Goal: Task Accomplishment & Management: Complete application form

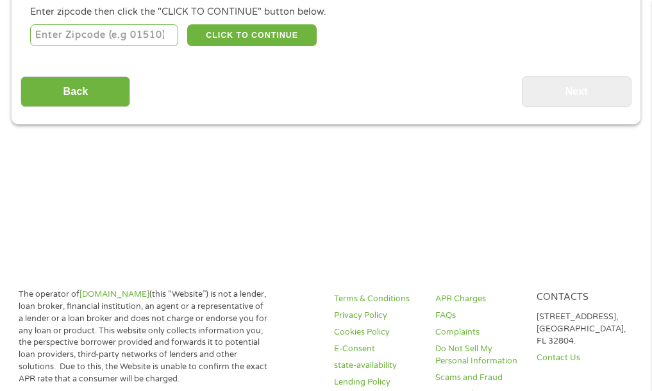
scroll to position [252, 0]
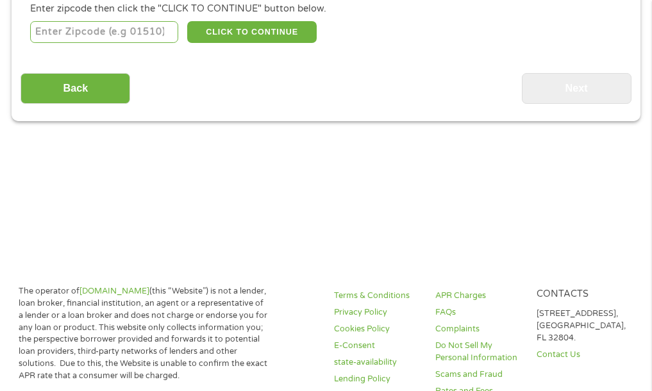
click at [123, 38] on input "number" at bounding box center [104, 32] width 148 height 22
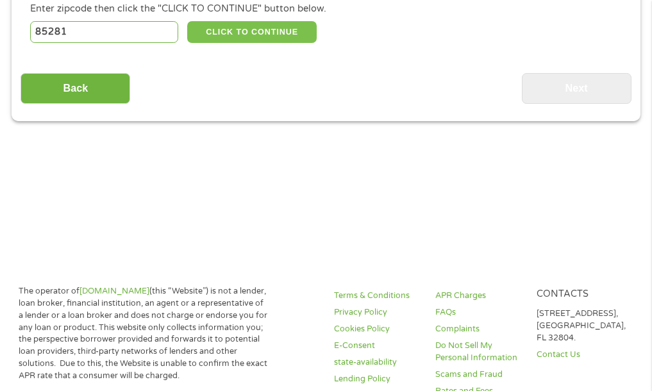
type input "85281"
click at [267, 30] on button "CLICK TO CONTINUE" at bounding box center [251, 32] width 129 height 22
type input "85281"
type input "Tempe"
select select "[US_STATE]"
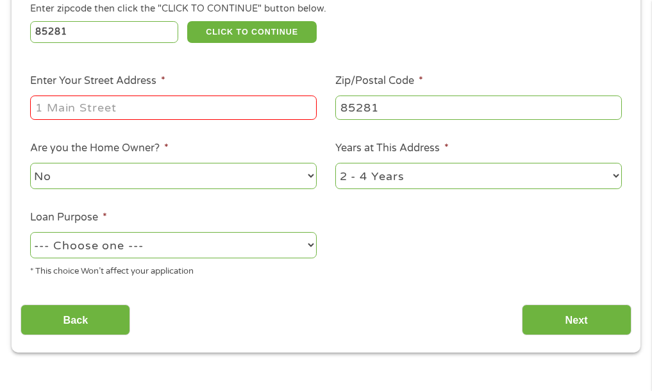
click at [192, 110] on input "Enter Your Street Address *" at bounding box center [173, 108] width 287 height 24
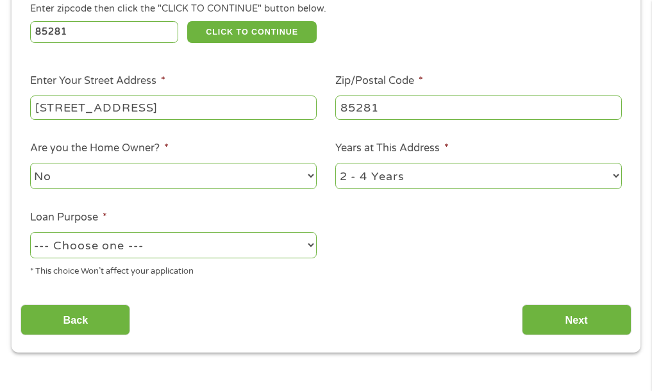
type input "[STREET_ADDRESS]"
click at [288, 246] on select "--- Choose one --- Pay Bills Debt Consolidation Home Improvement Major Purchase…" at bounding box center [173, 245] width 287 height 26
select select "paybills"
click at [30, 233] on select "--- Choose one --- Pay Bills Debt Consolidation Home Improvement Major Purchase…" at bounding box center [173, 245] width 287 height 26
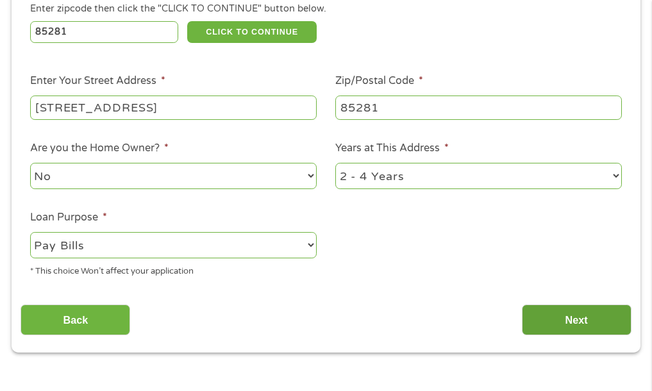
click at [572, 315] on input "Next" at bounding box center [577, 319] width 110 height 31
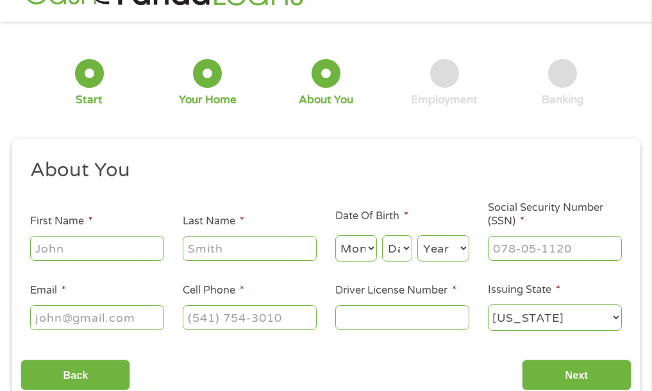
scroll to position [6, 0]
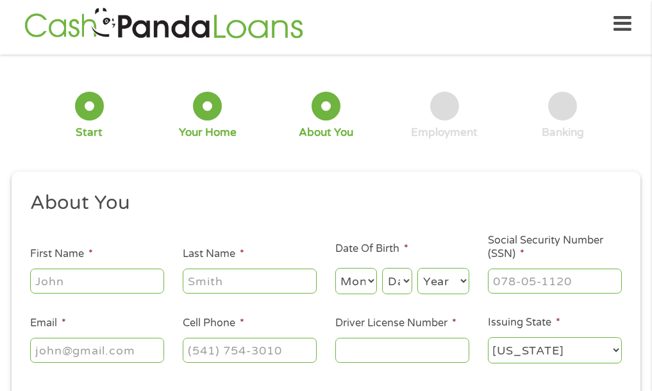
click at [126, 291] on input "First Name *" at bounding box center [97, 281] width 134 height 24
type input "[PERSON_NAME]"
click at [369, 287] on select "Month 1 2 3 4 5 6 7 8 9 10 11 12" at bounding box center [356, 281] width 42 height 26
select select "6"
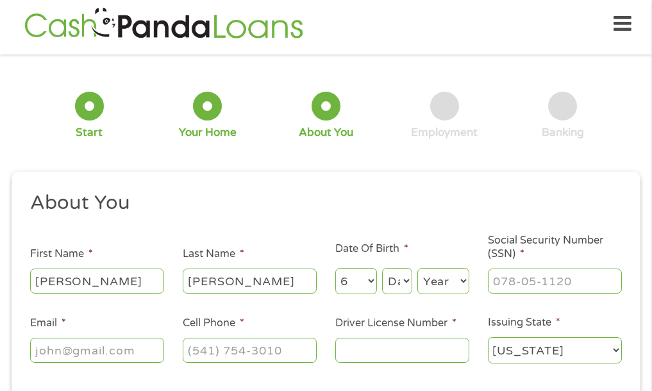
click at [335, 269] on select "Month 1 2 3 4 5 6 7 8 9 10 11 12" at bounding box center [356, 281] width 42 height 26
click at [393, 278] on select "Day 1 2 3 4 5 6 7 8 9 10 11 12 13 14 15 16 17 18 19 20 21 22 23 24 25 26 27 28 …" at bounding box center [397, 281] width 30 height 26
select select "22"
click at [382, 269] on select "Day 1 2 3 4 5 6 7 8 9 10 11 12 13 14 15 16 17 18 19 20 21 22 23 24 25 26 27 28 …" at bounding box center [397, 281] width 30 height 26
click at [449, 274] on select "Year [DATE] 2006 2005 2004 2003 2002 2001 2000 1999 1998 1997 1996 1995 1994 19…" at bounding box center [443, 281] width 52 height 26
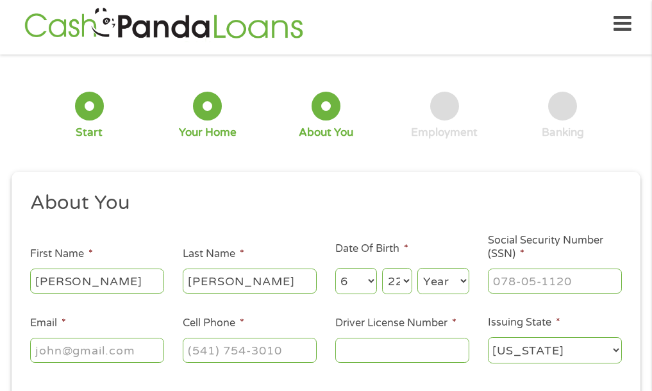
select select "1983"
click at [417, 269] on select "Year [DATE] 2006 2005 2004 2003 2002 2001 2000 1999 1998 1997 1996 1995 1994 19…" at bounding box center [443, 281] width 52 height 26
click at [526, 286] on input "___-__-____" at bounding box center [555, 281] width 134 height 24
type input "335-84-1861"
type input "[PERSON_NAME][EMAIL_ADDRESS][PERSON_NAME][DOMAIN_NAME]"
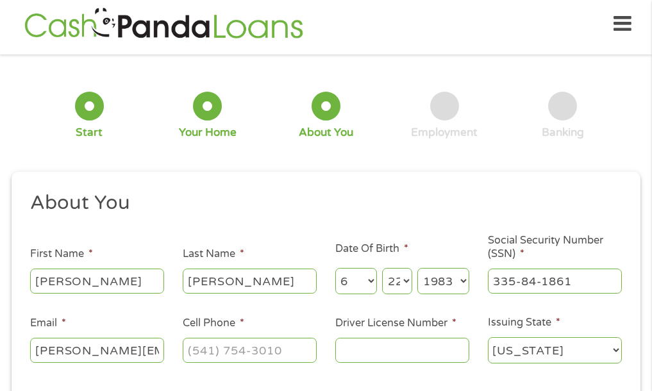
type input "4802098312"
select select "[US_STATE]"
type input "[PHONE_NUMBER]"
click at [531, 346] on select "[US_STATE] [US_STATE] [US_STATE] [US_STATE] [US_STATE] [US_STATE] [US_STATE] [U…" at bounding box center [555, 350] width 134 height 26
select select "[US_STATE]"
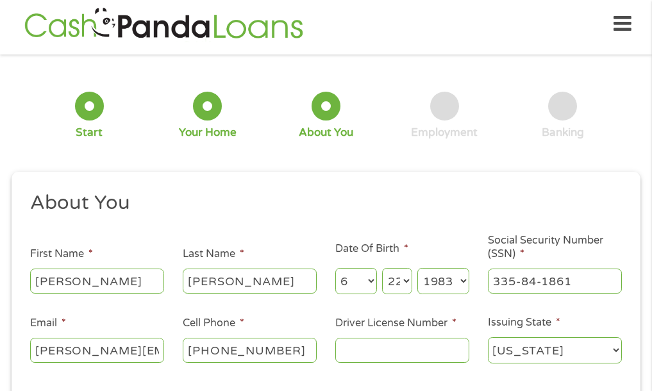
click at [488, 338] on select "[US_STATE] [US_STATE] [US_STATE] [US_STATE] [US_STATE] [US_STATE] [US_STATE] [U…" at bounding box center [555, 350] width 134 height 26
click at [402, 346] on input "Driver License Number *" at bounding box center [402, 350] width 134 height 24
type input "D03015861"
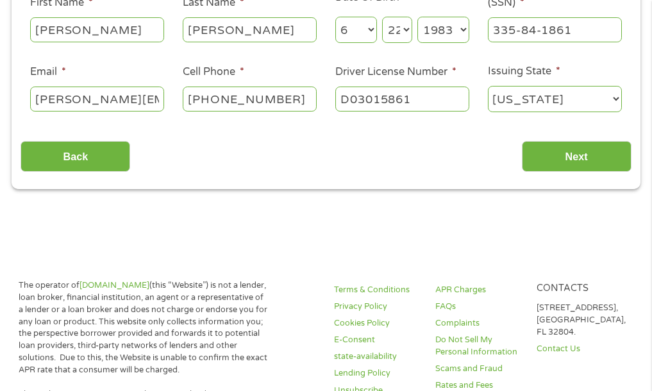
scroll to position [316, 0]
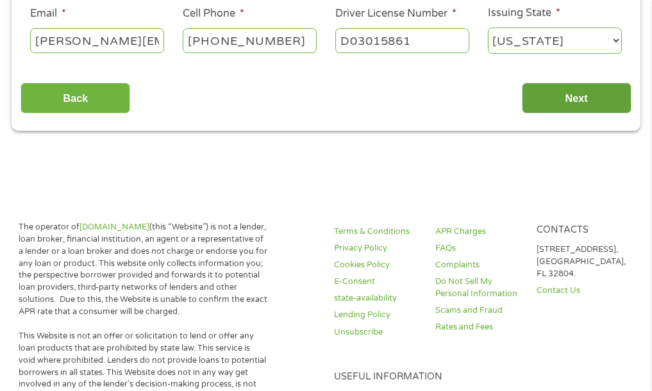
click at [577, 99] on input "Next" at bounding box center [577, 98] width 110 height 31
click at [564, 104] on input "Next" at bounding box center [577, 98] width 110 height 31
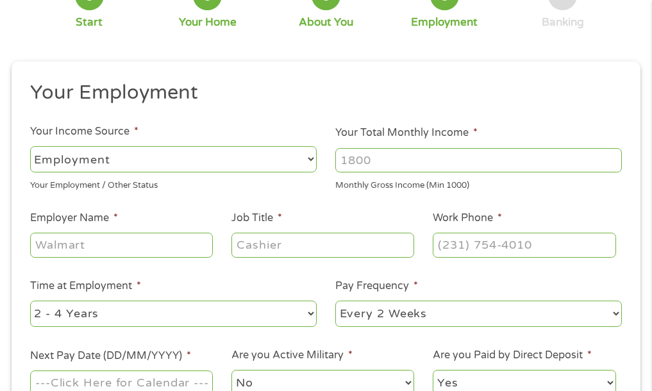
scroll to position [120, 0]
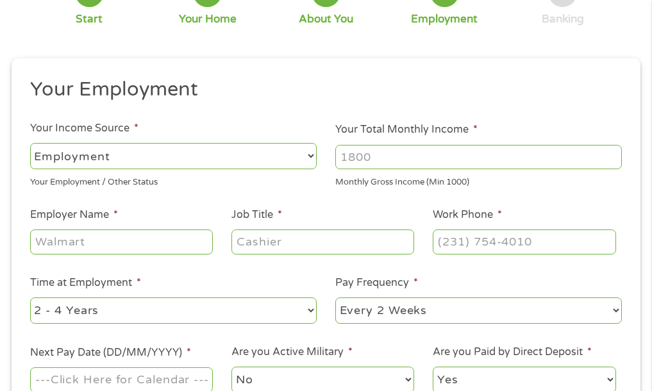
click at [258, 159] on select "--- Choose one --- Employment [DEMOGRAPHIC_DATA] Benefits" at bounding box center [173, 156] width 287 height 26
click at [30, 143] on select "--- Choose one --- Employment [DEMOGRAPHIC_DATA] Benefits" at bounding box center [173, 156] width 287 height 26
click at [364, 160] on input "Your Total Monthly Income *" at bounding box center [478, 157] width 287 height 24
type input "7500"
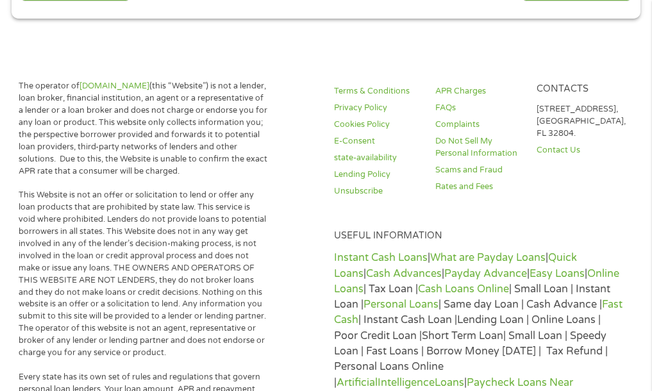
scroll to position [549, 0]
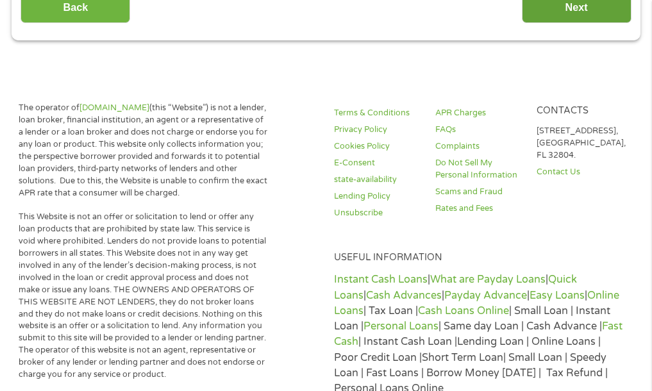
click at [573, 19] on input "Next" at bounding box center [577, 7] width 110 height 31
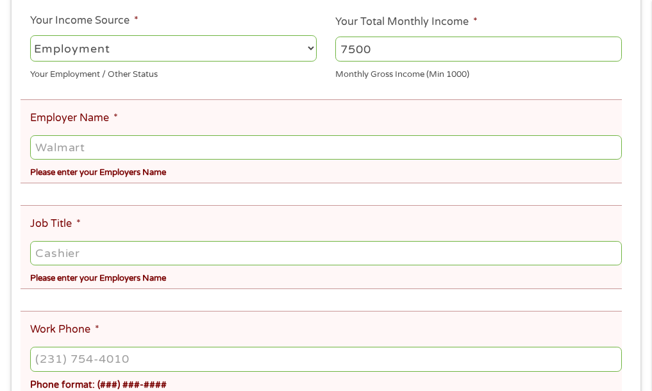
scroll to position [279, 0]
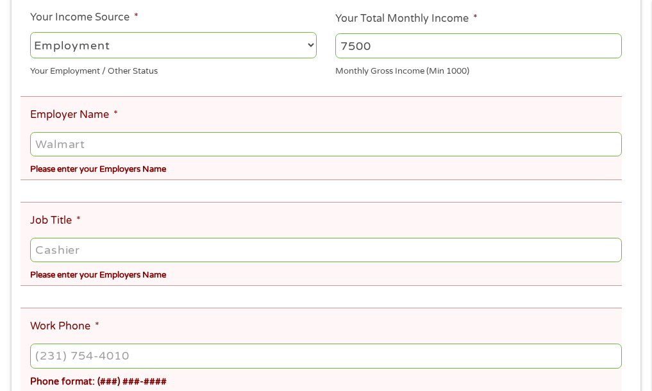
click at [97, 146] on input "Employer Name *" at bounding box center [326, 144] width 592 height 24
type input "[PERSON_NAME]"
type input "General Manager"
type input "[PHONE_NUMBER]"
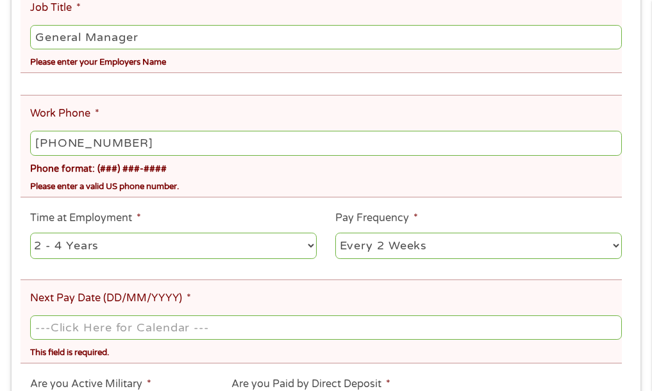
scroll to position [524, 0]
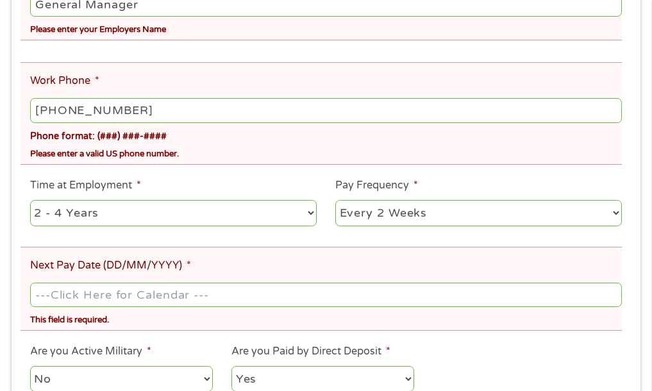
click at [243, 200] on select "--- Choose one --- 1 Year or less 1 - 2 Years 2 - 4 Years Over 4 Years" at bounding box center [173, 213] width 287 height 26
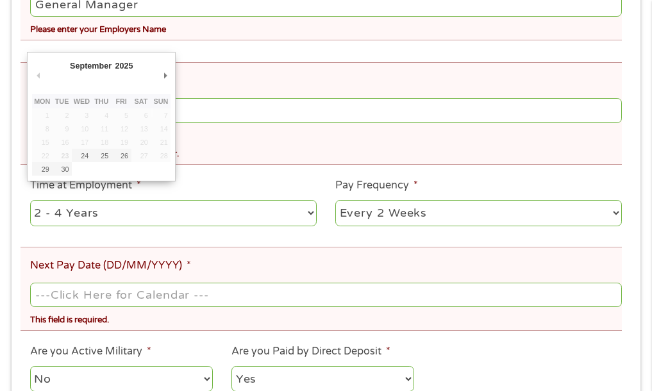
click at [141, 283] on input "Next Pay Date (DD/MM/YYYY) *" at bounding box center [326, 295] width 592 height 24
type input "[DATE]"
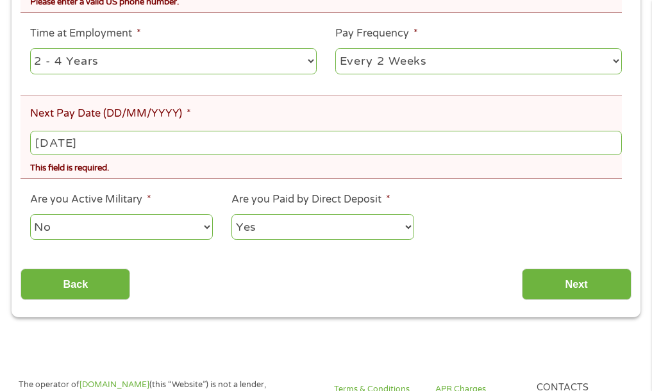
scroll to position [679, 0]
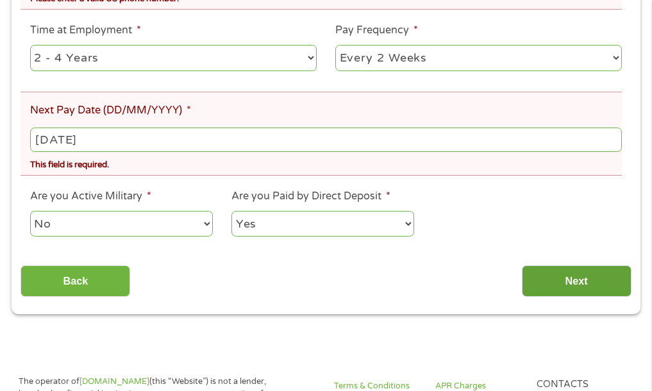
click at [567, 276] on input "Next" at bounding box center [577, 280] width 110 height 31
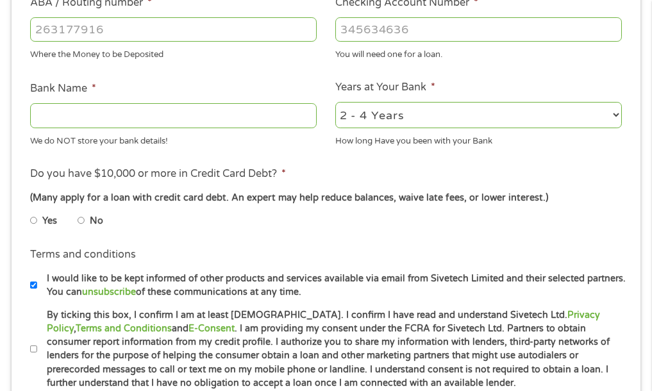
scroll to position [436, 0]
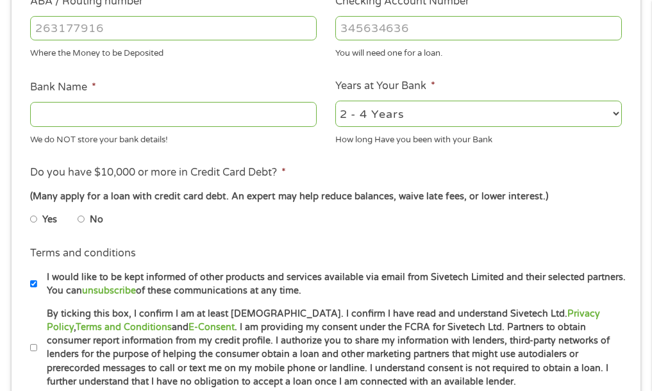
click at [178, 28] on input "ABA / Routing number *" at bounding box center [173, 28] width 287 height 24
type input "031176110"
type input "CAPITAL ONE NA"
type input "36315901716"
click at [82, 219] on input "No" at bounding box center [82, 219] width 8 height 21
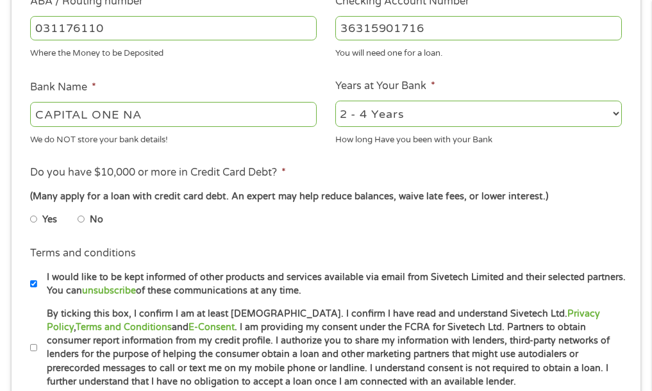
radio input "true"
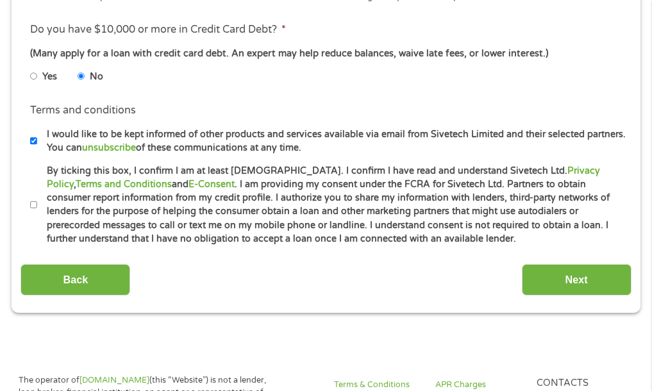
scroll to position [580, 0]
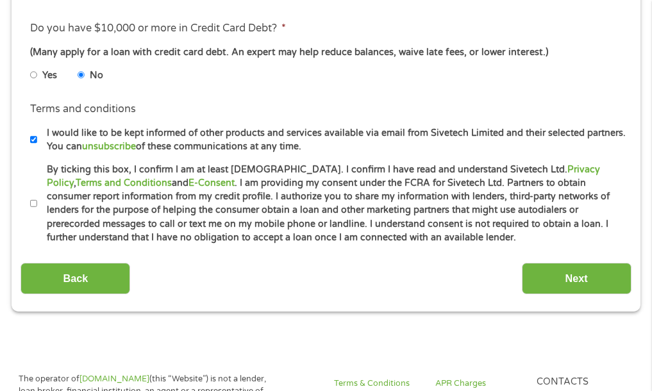
click at [34, 137] on input "I would like to be kept informed of other products and services available via e…" at bounding box center [34, 139] width 8 height 21
checkbox input "false"
click at [35, 204] on input "By ticking this box, I confirm I am at least [DEMOGRAPHIC_DATA]. I confirm I ha…" at bounding box center [34, 204] width 8 height 21
checkbox input "true"
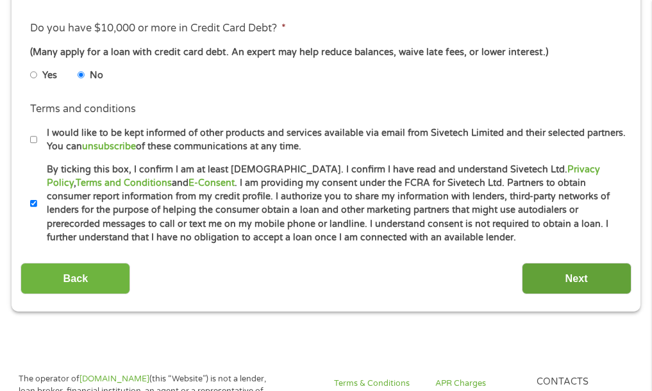
click at [577, 286] on input "Next" at bounding box center [577, 278] width 110 height 31
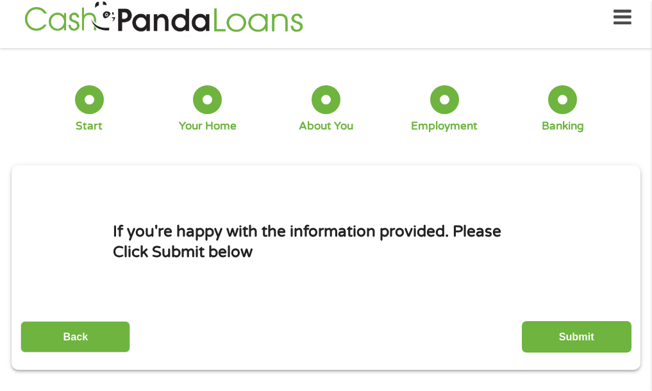
scroll to position [6, 0]
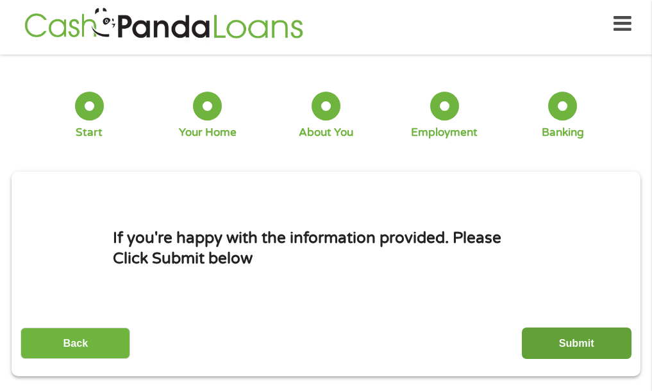
click at [590, 337] on input "Submit" at bounding box center [577, 343] width 110 height 31
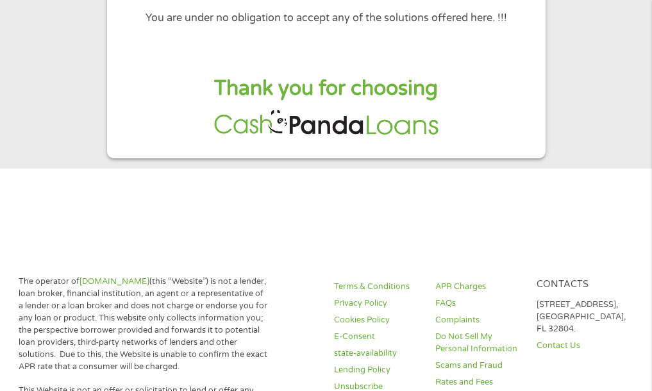
scroll to position [184, 0]
